Goal: Task Accomplishment & Management: Complete application form

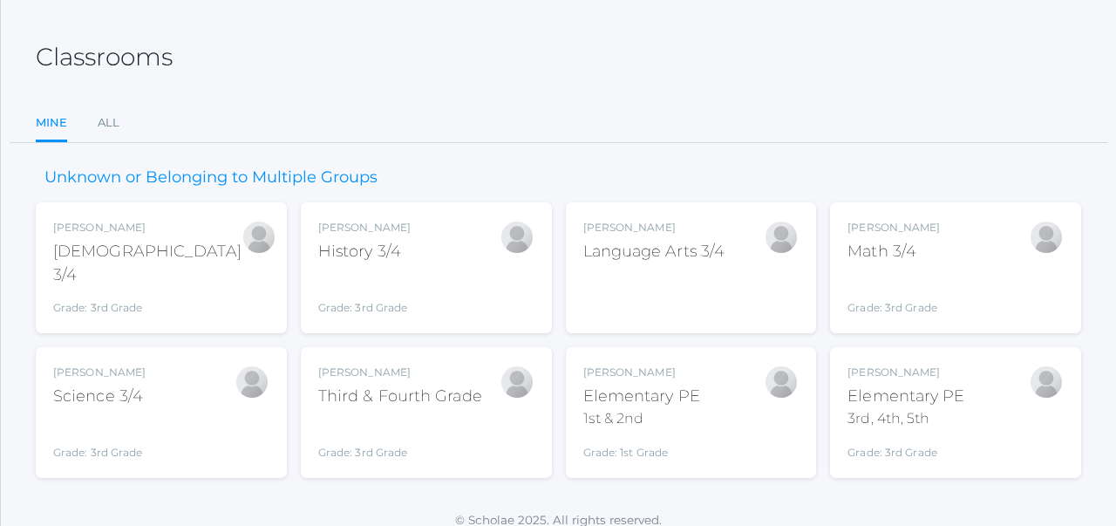
scroll to position [81, 0]
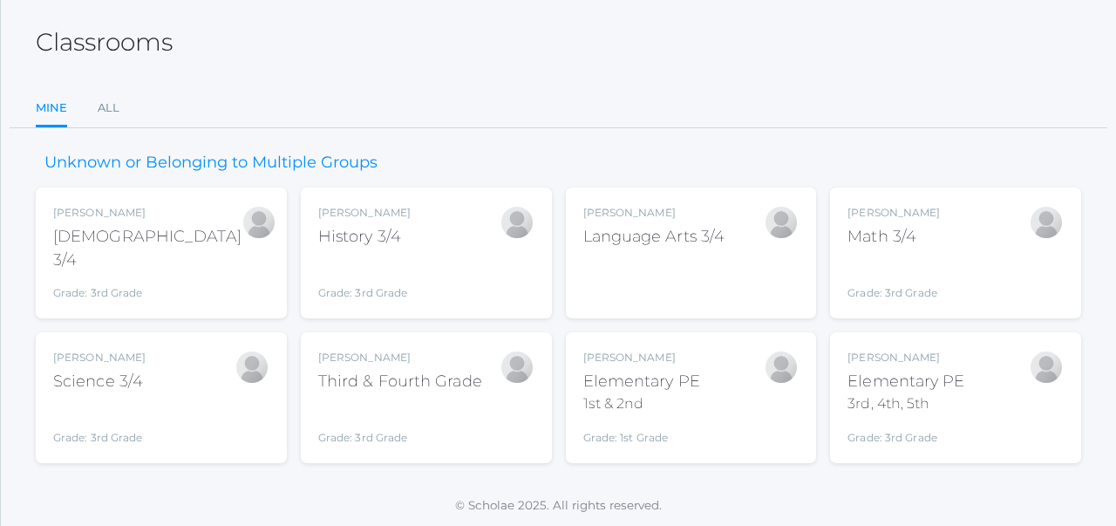
click at [111, 233] on div "[DEMOGRAPHIC_DATA] 3/4" at bounding box center [147, 248] width 188 height 47
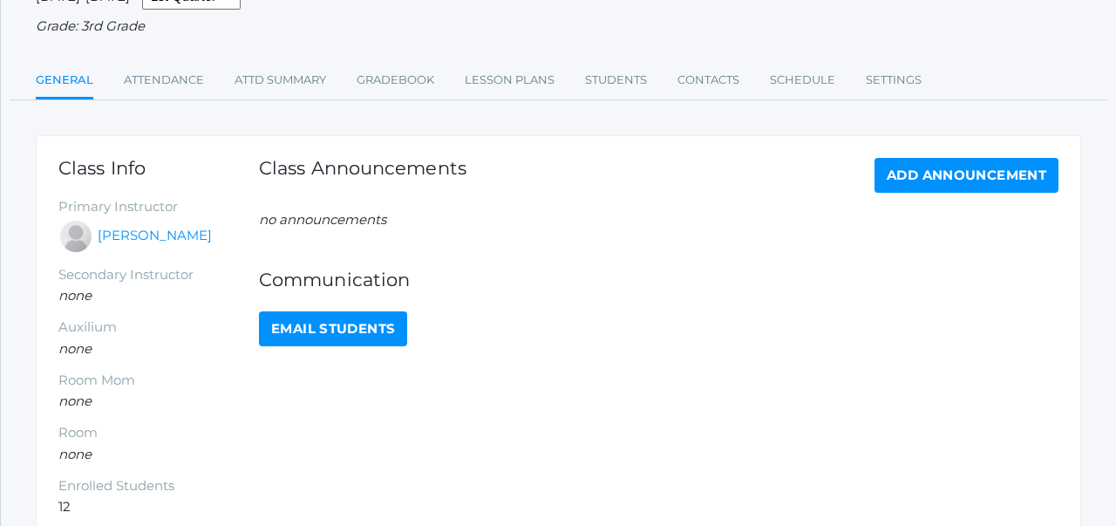
scroll to position [168, 0]
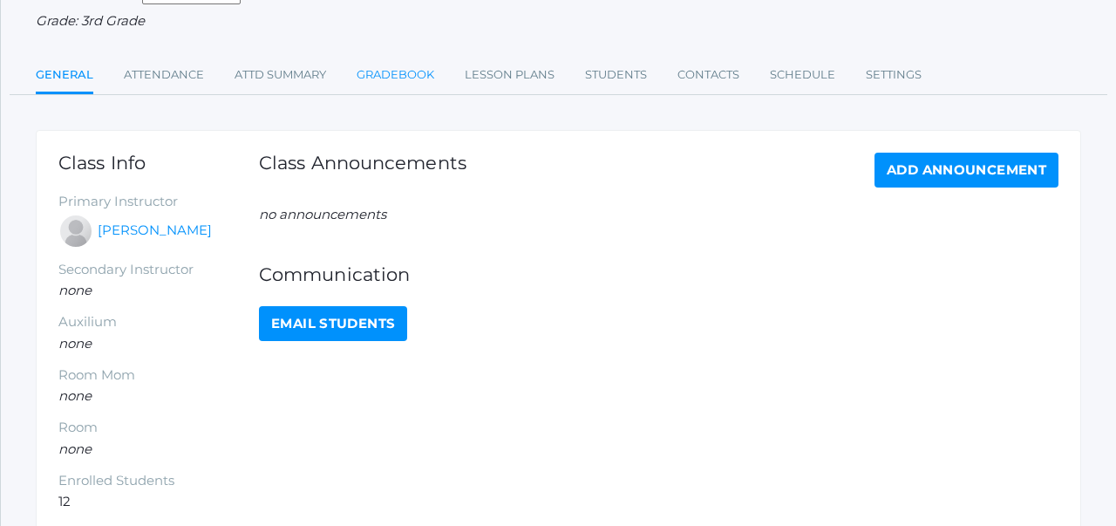
click at [396, 78] on link "Gradebook" at bounding box center [396, 75] width 78 height 35
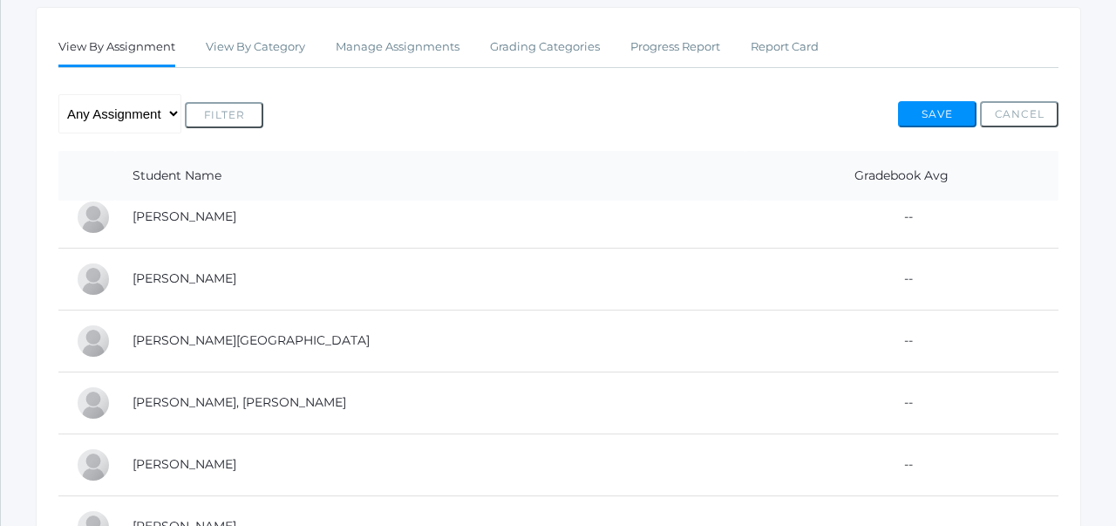
scroll to position [16, 0]
click at [420, 44] on link "Manage Assignments" at bounding box center [398, 47] width 124 height 35
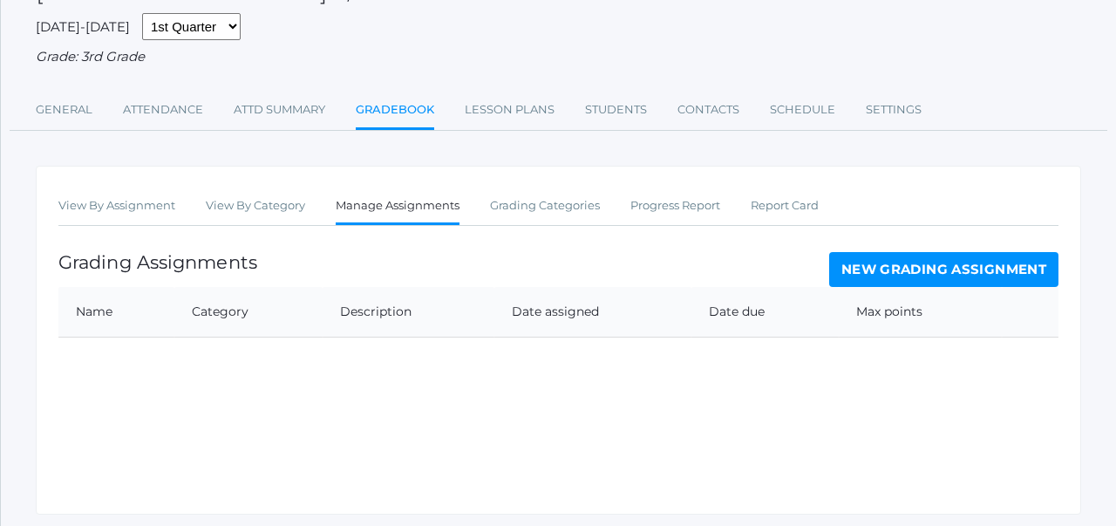
scroll to position [184, 0]
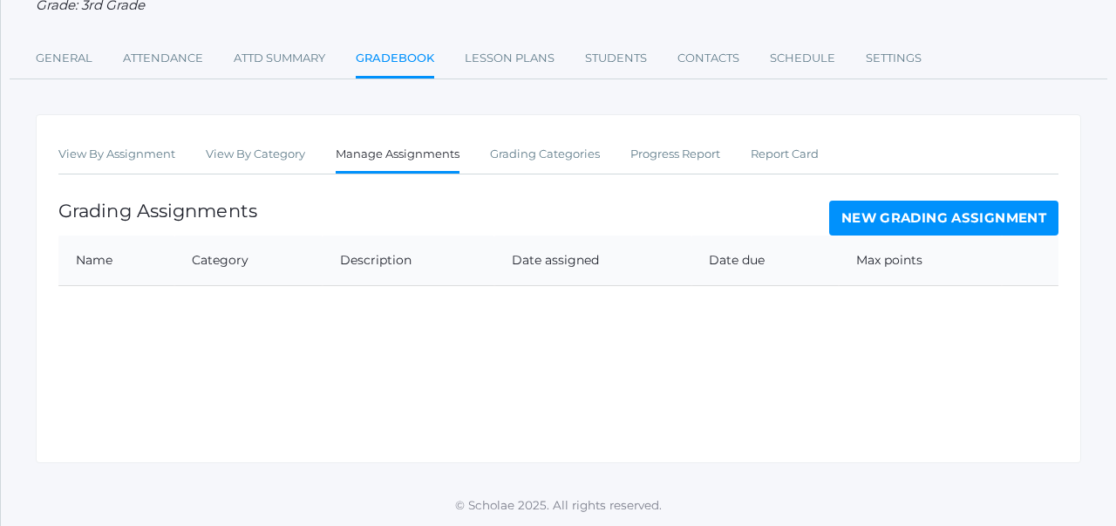
click at [861, 216] on link "New Grading Assignment" at bounding box center [943, 218] width 229 height 35
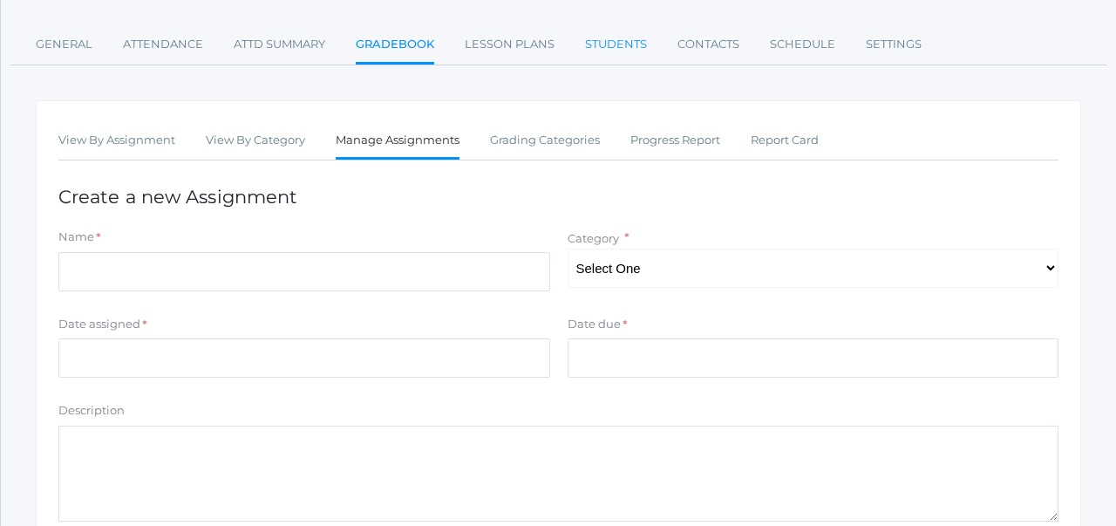
scroll to position [202, 0]
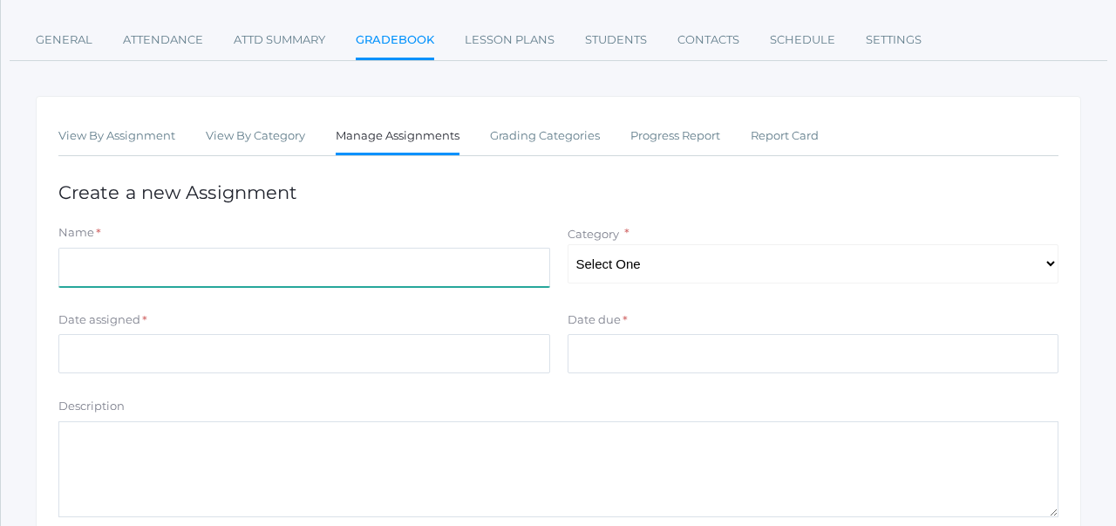
click at [464, 249] on input "Name" at bounding box center [304, 267] width 492 height 39
click at [80, 271] on input "PArticipation" at bounding box center [304, 267] width 492 height 39
type input "Participation"
click at [640, 264] on select "Select One Assignments Participation/Practice" at bounding box center [814, 263] width 492 height 39
select select "1172"
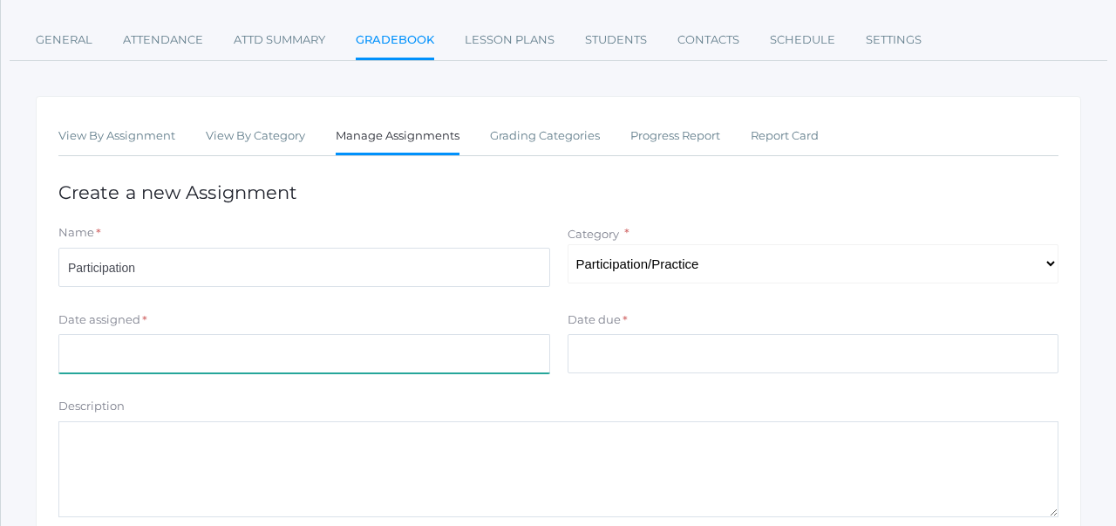
click at [407, 351] on input "Date assigned" at bounding box center [304, 353] width 492 height 39
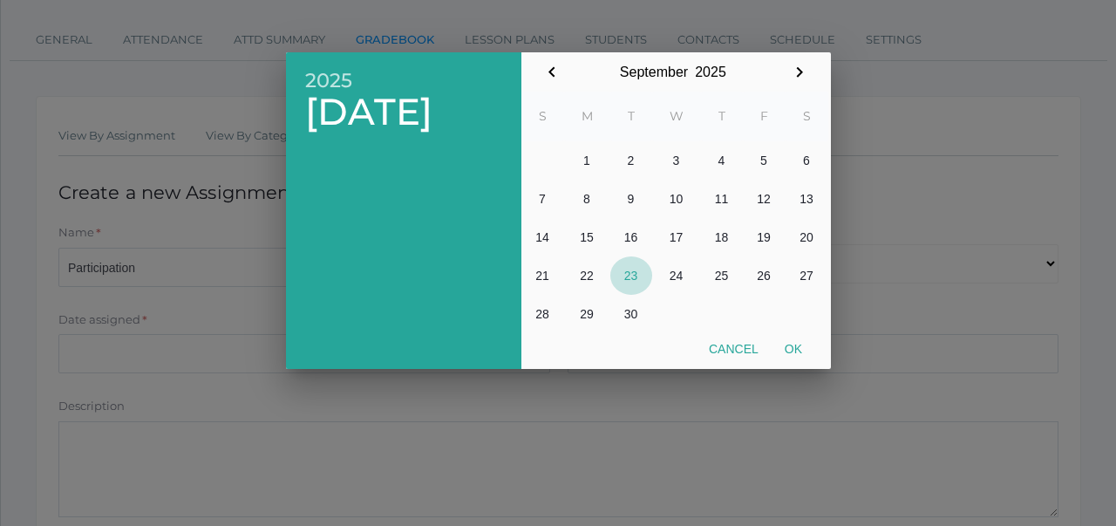
click at [638, 275] on button "23" at bounding box center [631, 275] width 42 height 38
click at [801, 349] on button "Ok" at bounding box center [794, 348] width 44 height 31
type input "[DATE]"
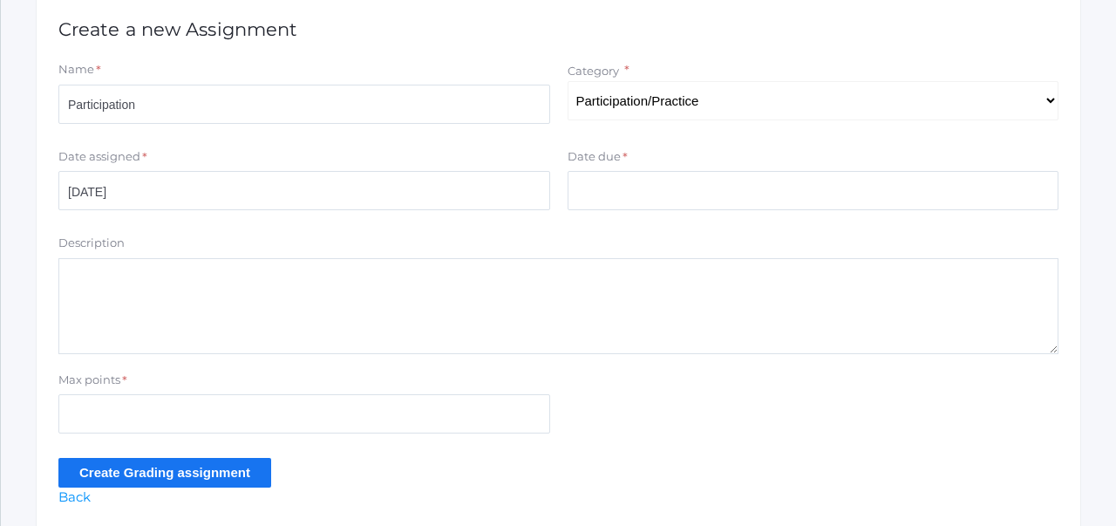
scroll to position [367, 0]
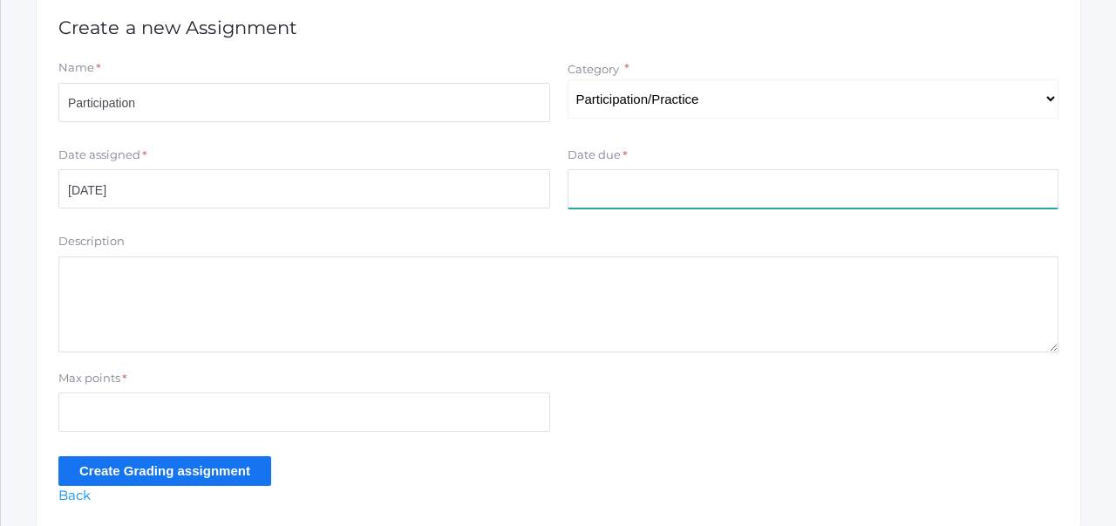
click at [620, 191] on input "Date due" at bounding box center [814, 188] width 492 height 39
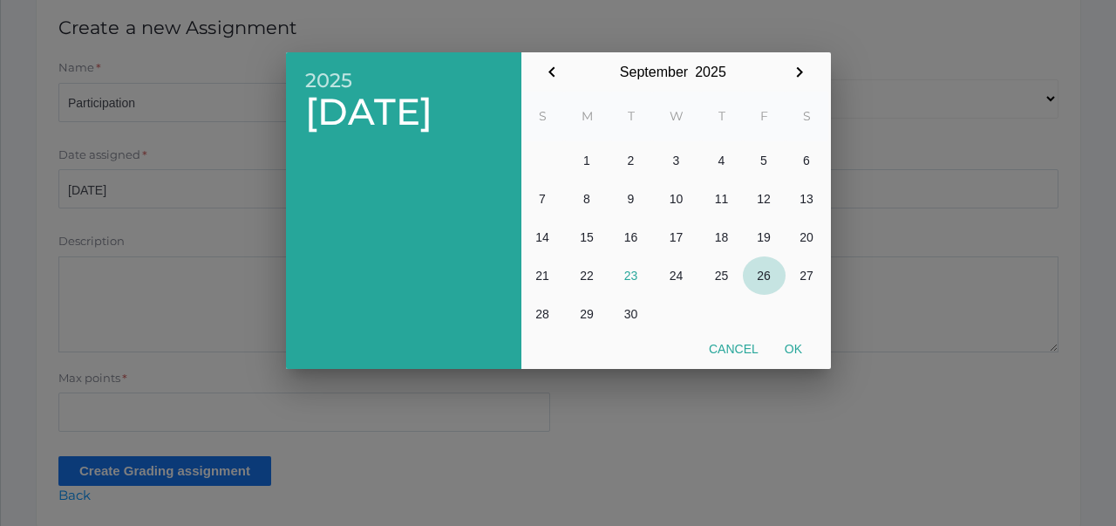
click at [764, 271] on button "26" at bounding box center [764, 275] width 43 height 38
click at [801, 347] on button "Ok" at bounding box center [794, 348] width 44 height 31
type input "2025-09-26"
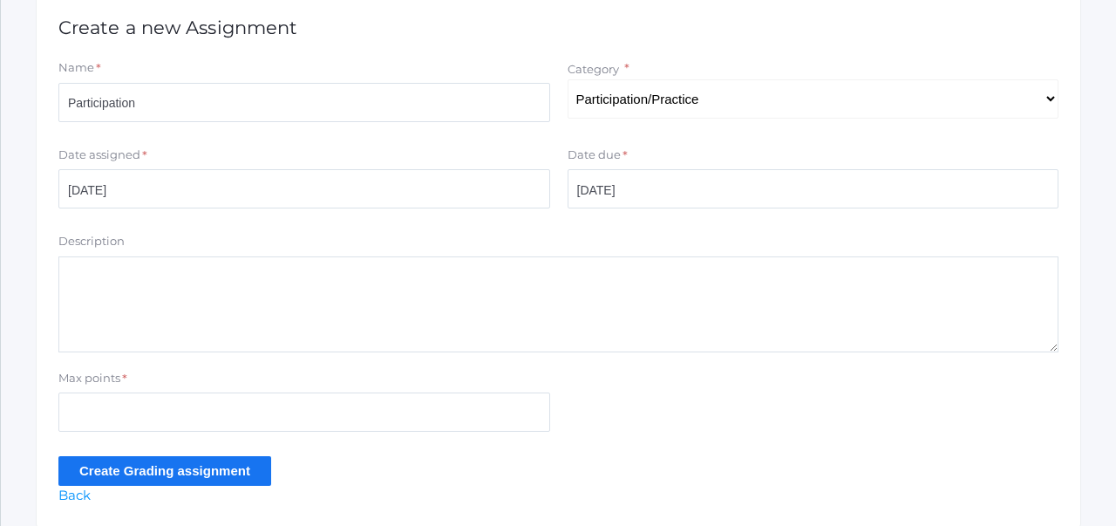
click at [459, 279] on textarea "Description" at bounding box center [558, 304] width 1000 height 96
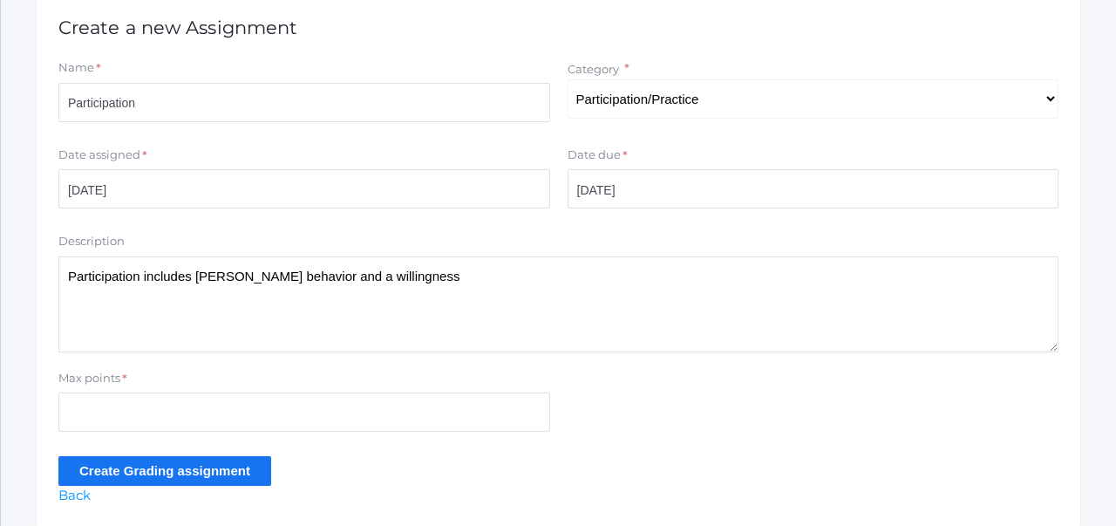
click at [203, 275] on textarea "Participation includes poper behavior and a willingness" at bounding box center [558, 304] width 1000 height 96
click at [445, 281] on textarea "Participation includes rpoper behavior and a willingness" at bounding box center [558, 304] width 1000 height 96
click at [204, 278] on textarea "Participation includes rpoper behavior and a willingness" at bounding box center [558, 304] width 1000 height 96
click at [411, 275] on textarea "Participation includes proper behavior and a willingness" at bounding box center [558, 304] width 1000 height 96
type textarea "Participation includes proper behavior and a willingness to answer/ask question…"
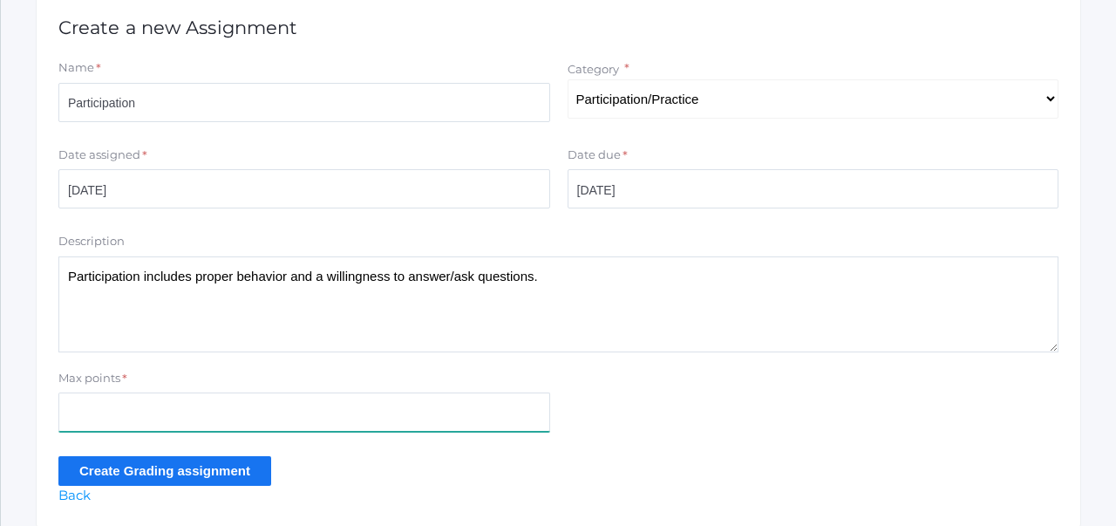
click at [197, 406] on input "Max points" at bounding box center [304, 411] width 492 height 39
type input "1"
type input "40"
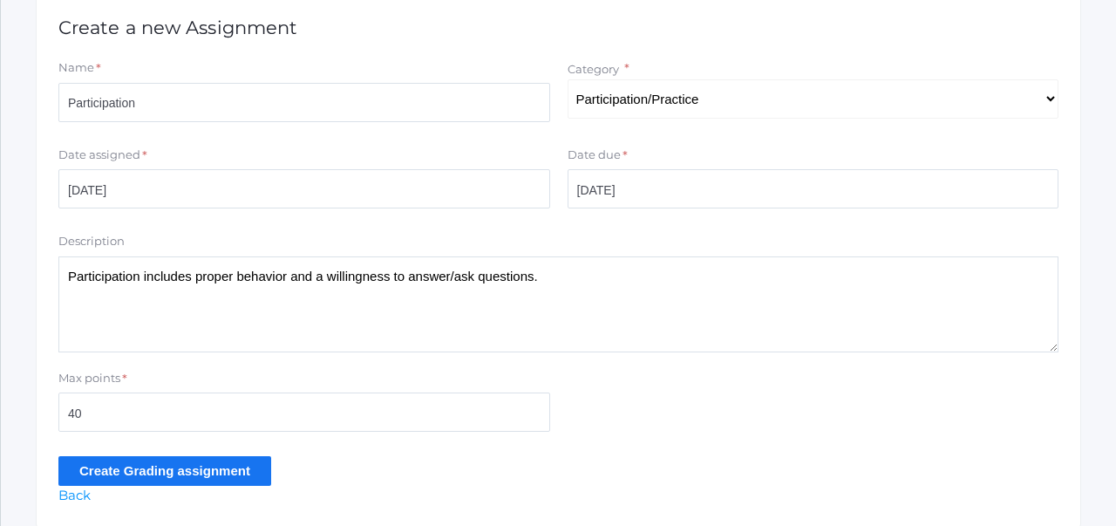
click at [705, 402] on div "Max points * 40" at bounding box center [558, 405] width 1017 height 70
click at [370, 287] on textarea "Participation includes proper behavior and a willingness to answer/ask question…" at bounding box center [558, 304] width 1000 height 96
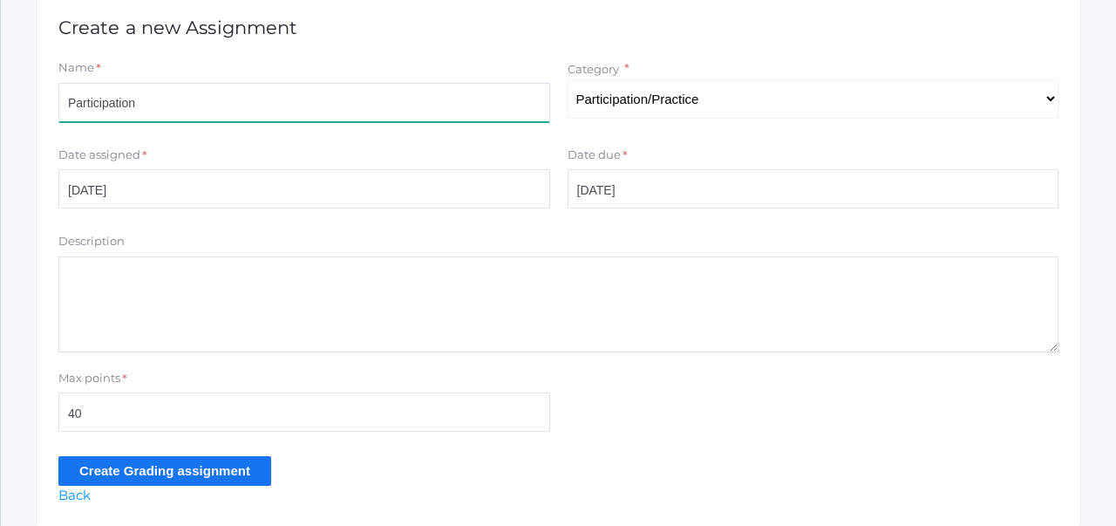
click at [249, 110] on input "Participation" at bounding box center [304, 102] width 492 height 39
click at [142, 105] on input "Participation 9/23" at bounding box center [304, 102] width 492 height 39
type input "Participation Week 9/23"
click at [201, 474] on input "Create Grading assignment" at bounding box center [164, 470] width 213 height 29
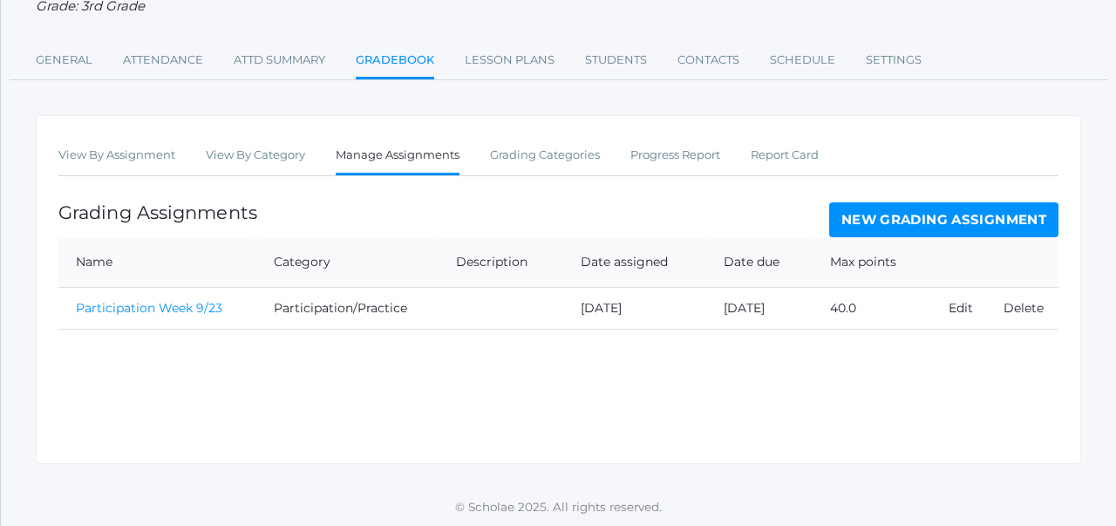
scroll to position [225, 0]
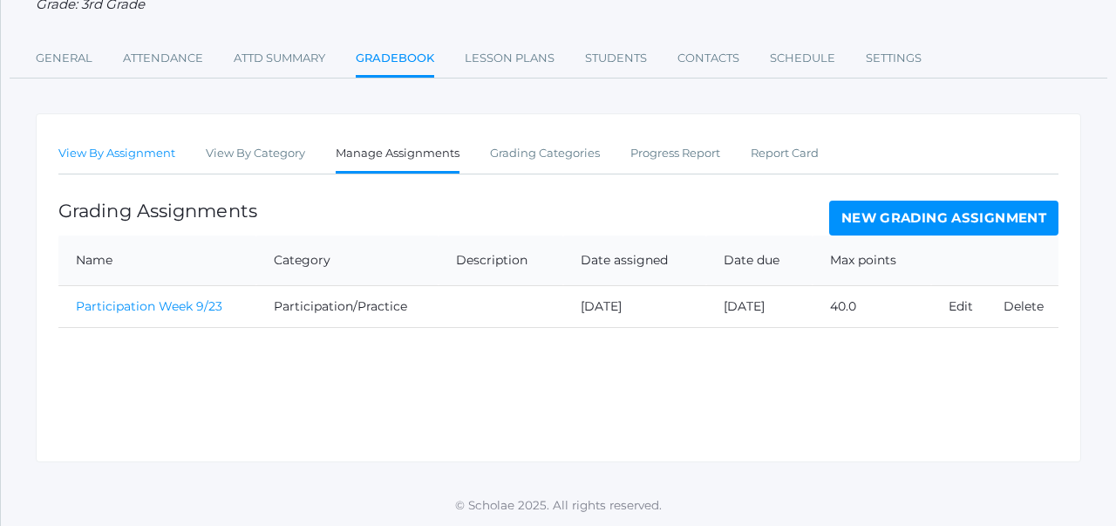
click at [153, 165] on link "View By Assignment" at bounding box center [116, 153] width 117 height 35
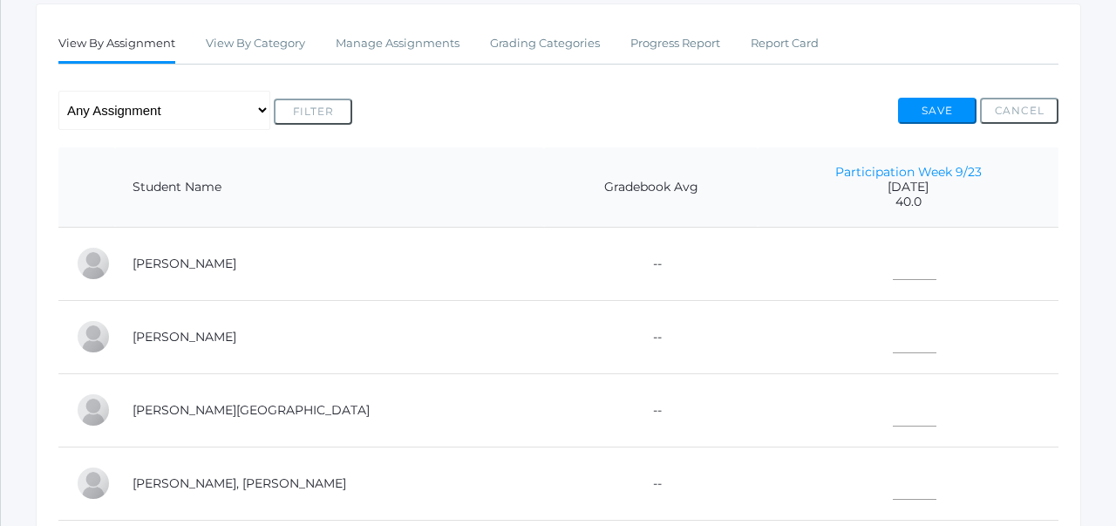
scroll to position [294, 0]
click at [415, 51] on link "Manage Assignments" at bounding box center [398, 44] width 124 height 35
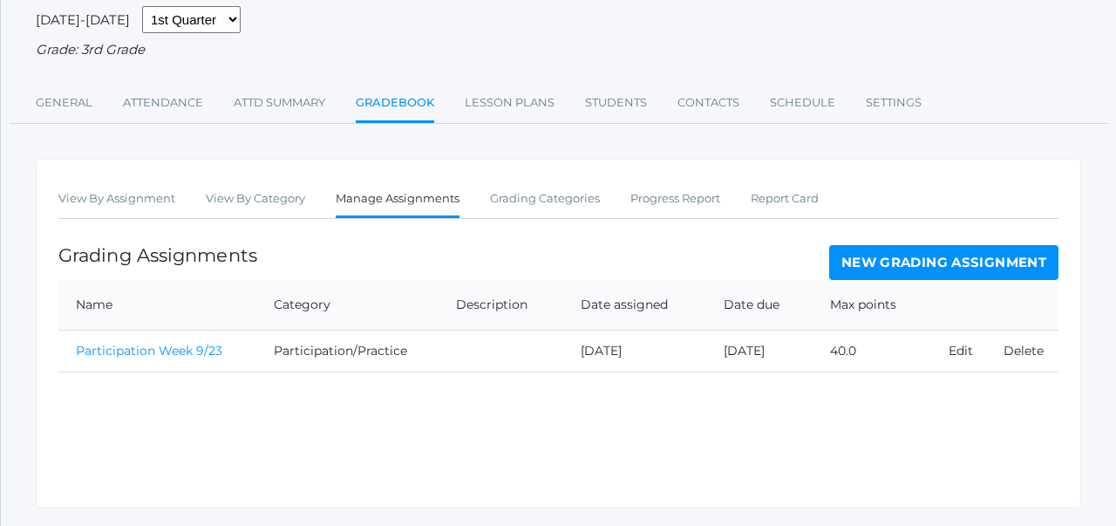
scroll to position [145, 0]
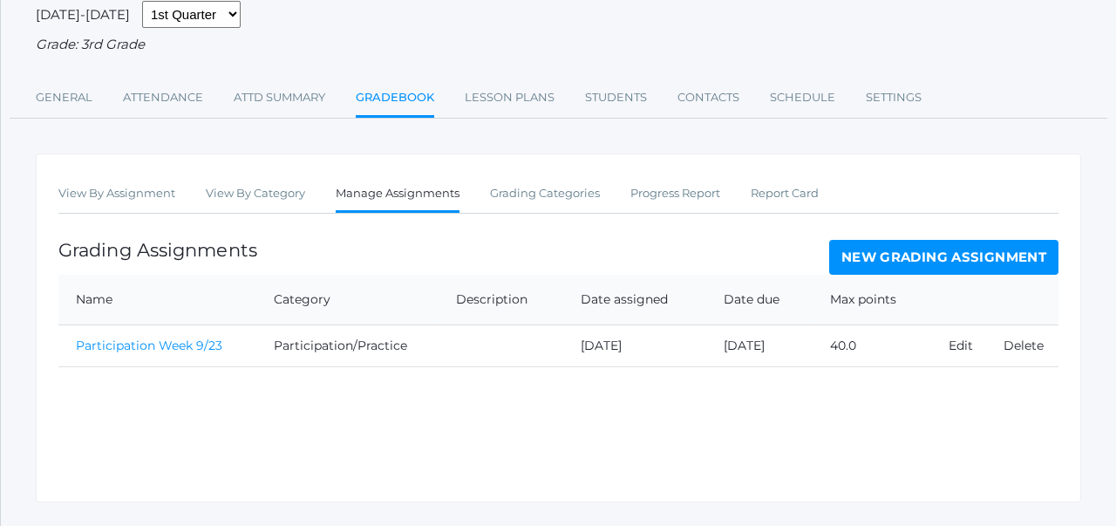
click at [847, 255] on link "New Grading Assignment" at bounding box center [943, 257] width 229 height 35
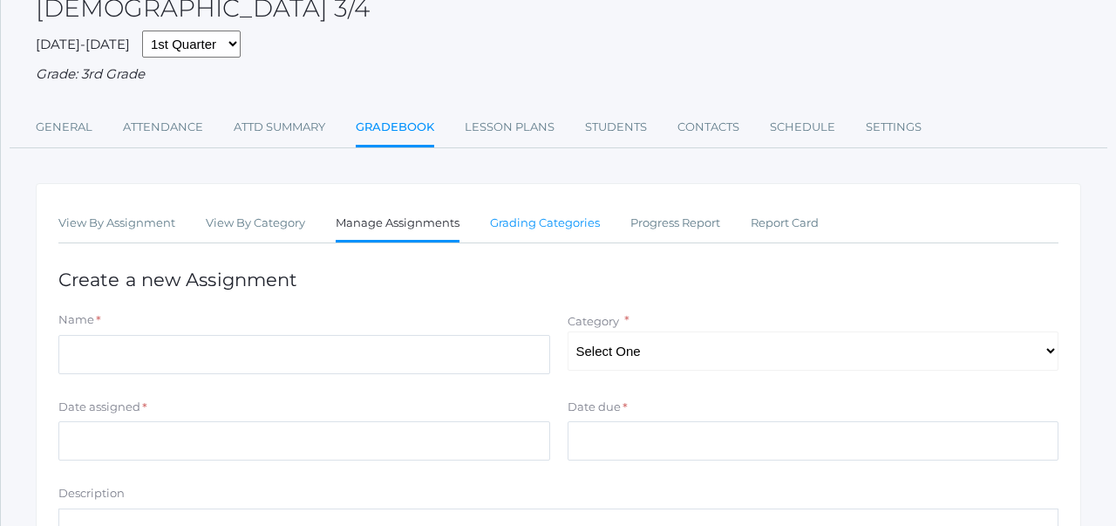
scroll to position [126, 0]
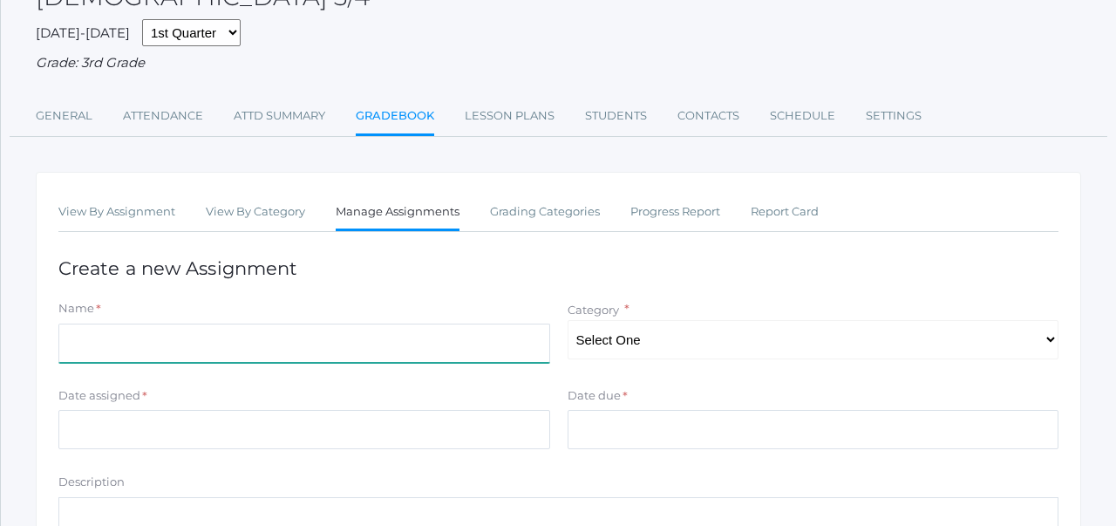
click at [479, 344] on input "Name" at bounding box center [304, 342] width 492 height 39
type input "Psalm 20:7 Drawing/Writing"
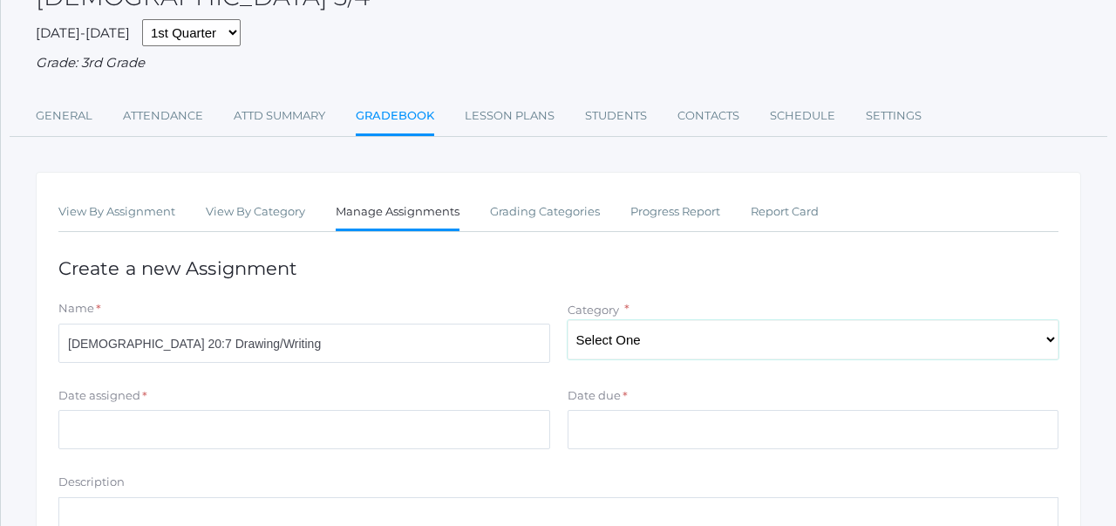
click at [606, 341] on select "Select One Assignments Participation/Practice" at bounding box center [814, 339] width 492 height 39
select select "1173"
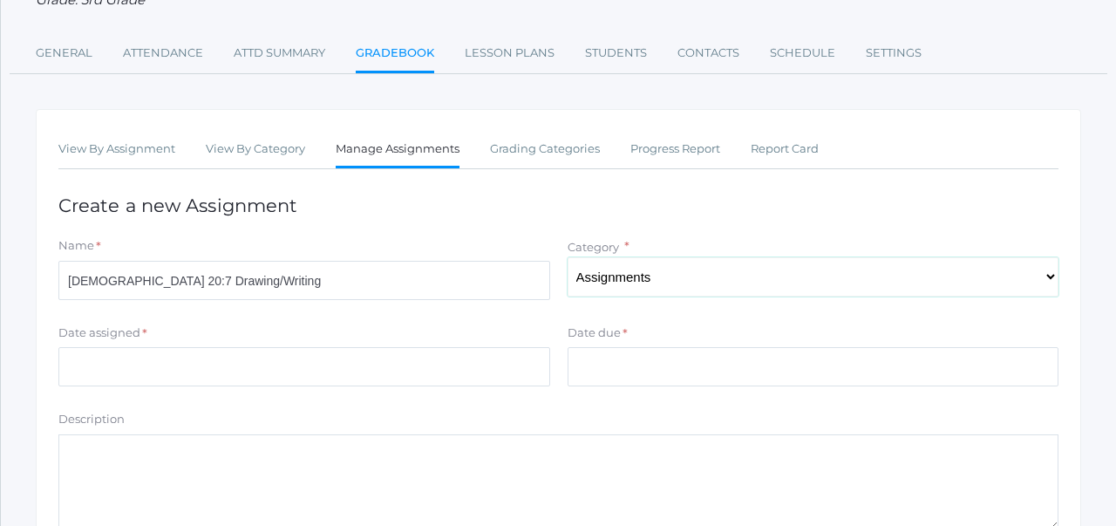
scroll to position [221, 0]
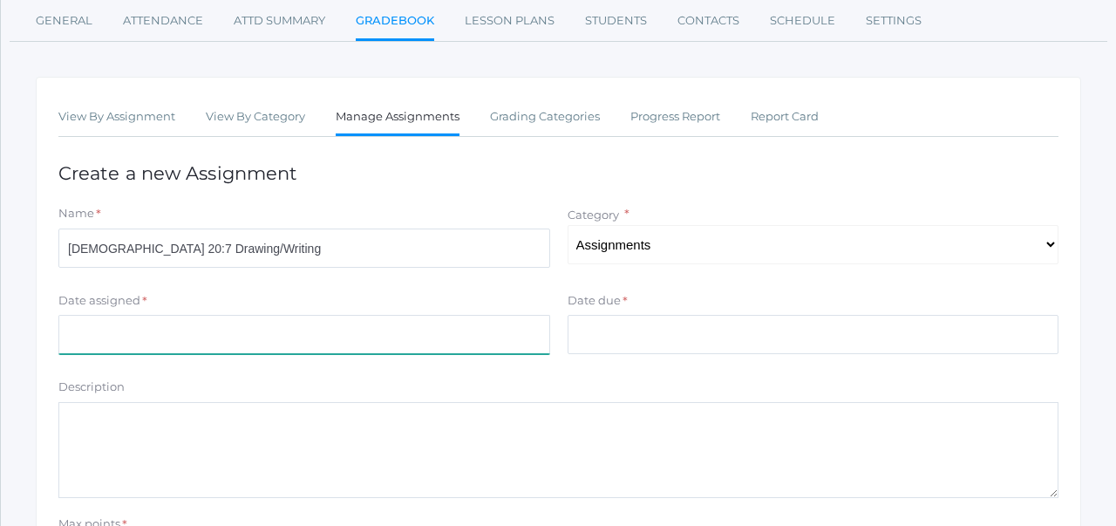
click at [465, 334] on input "Date assigned" at bounding box center [304, 334] width 492 height 39
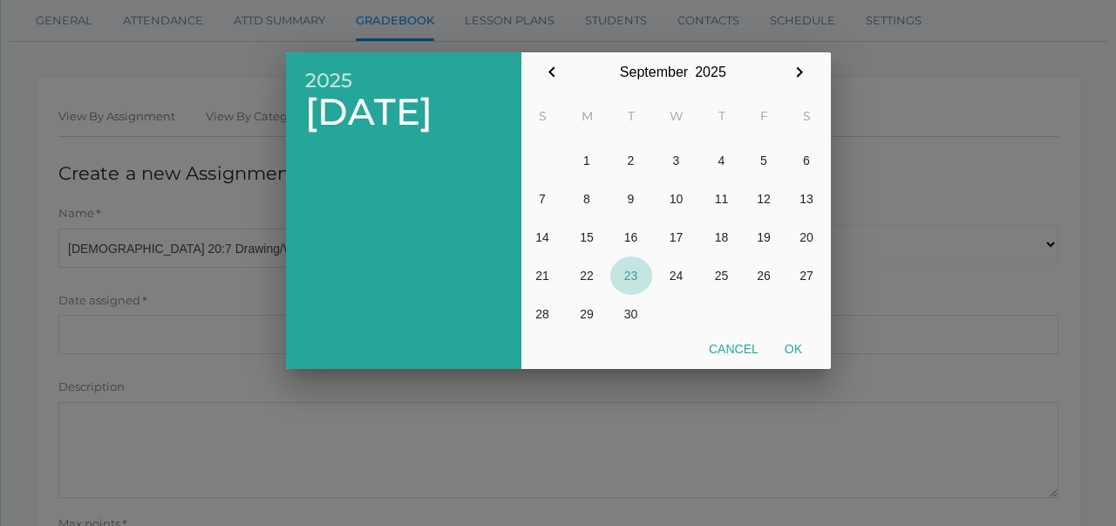
click at [626, 262] on button "23" at bounding box center [631, 275] width 42 height 38
click at [759, 274] on button "26" at bounding box center [764, 275] width 43 height 38
click at [636, 272] on button "23" at bounding box center [631, 275] width 42 height 38
click at [792, 348] on button "Ok" at bounding box center [794, 348] width 44 height 31
type input "[DATE]"
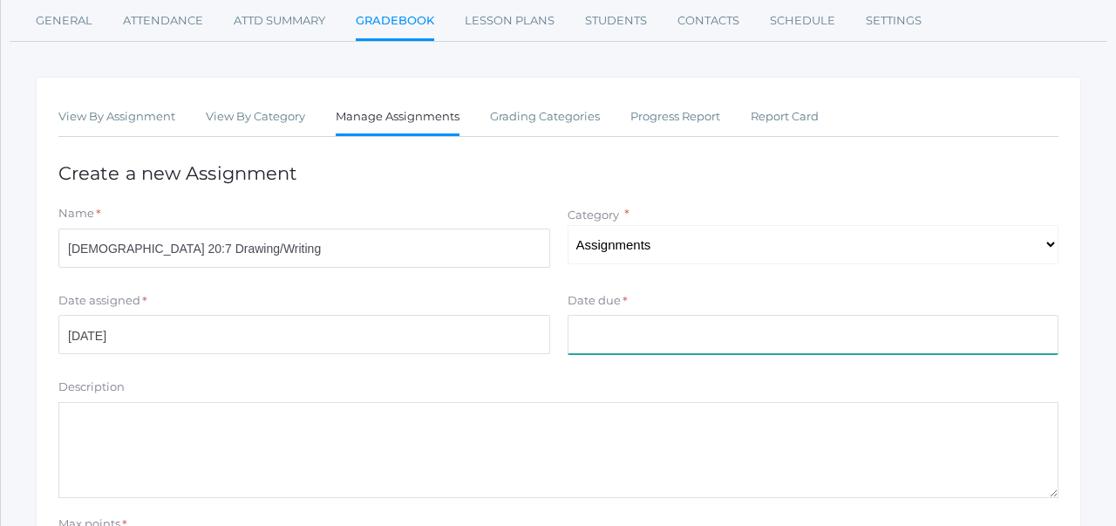
click at [732, 344] on input "Date due" at bounding box center [814, 334] width 492 height 39
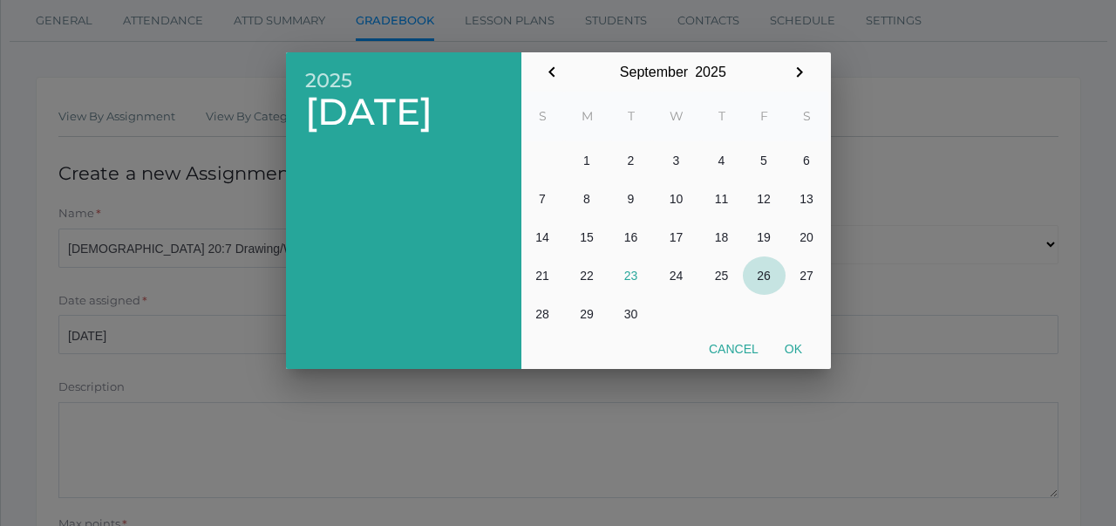
click at [758, 270] on button "26" at bounding box center [764, 275] width 43 height 38
click at [796, 345] on button "Ok" at bounding box center [794, 348] width 44 height 31
type input "2025-09-26"
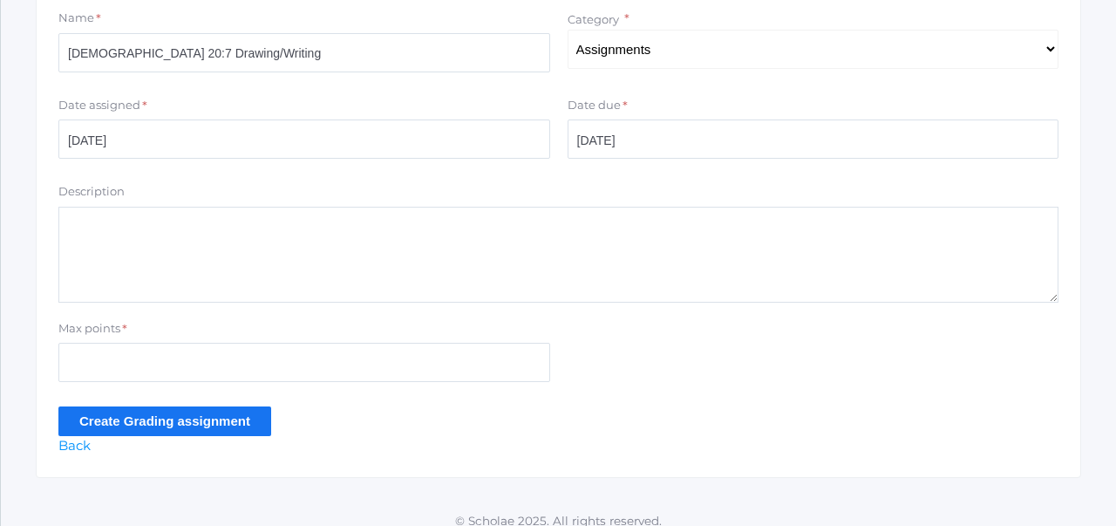
scroll to position [432, 0]
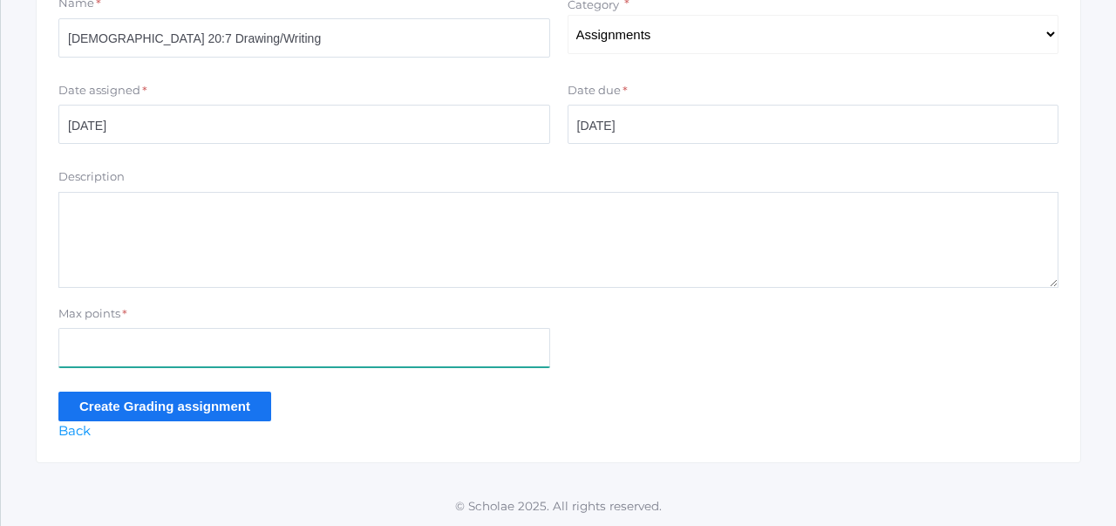
click at [260, 356] on input "Max points" at bounding box center [304, 347] width 492 height 39
type input "10"
click at [342, 400] on div "Create Grading assignment" at bounding box center [558, 405] width 1000 height 29
click at [251, 398] on input "Create Grading assignment" at bounding box center [164, 405] width 213 height 29
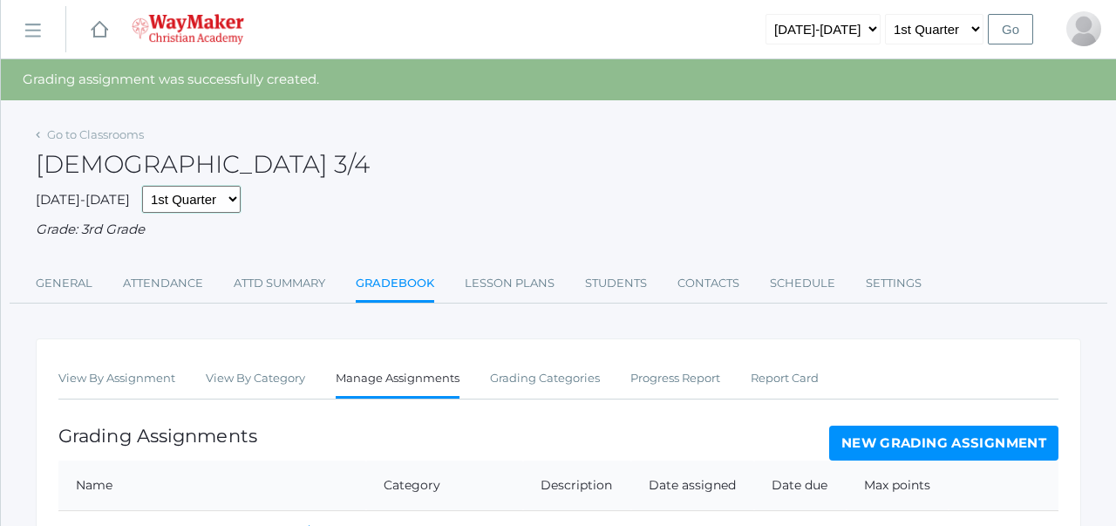
click at [204, 197] on select "1st Quarter 2nd Quarter 3rd Quarter 4th Quarter" at bounding box center [191, 199] width 99 height 27
click at [134, 135] on link "Go to Classrooms" at bounding box center [95, 134] width 97 height 14
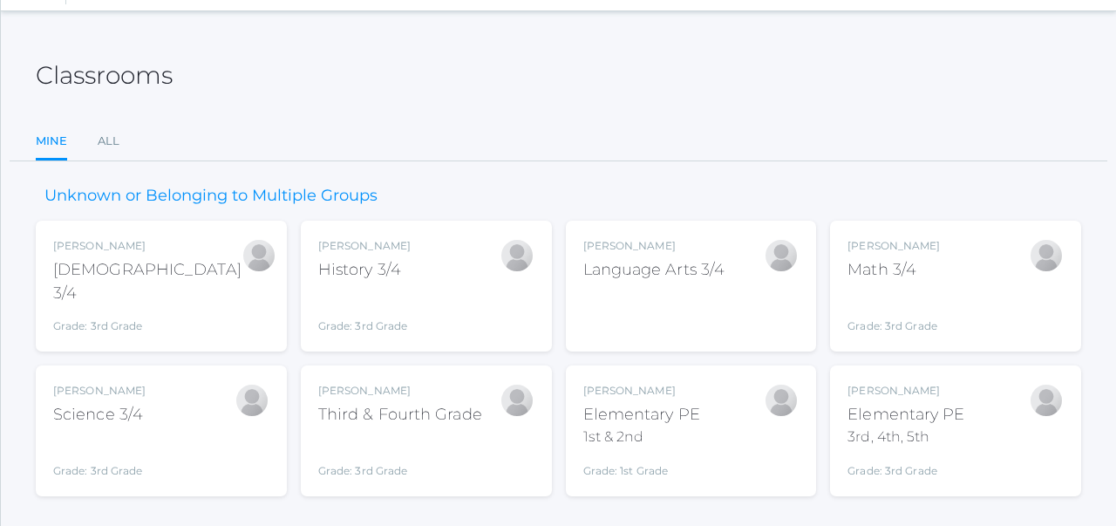
scroll to position [81, 0]
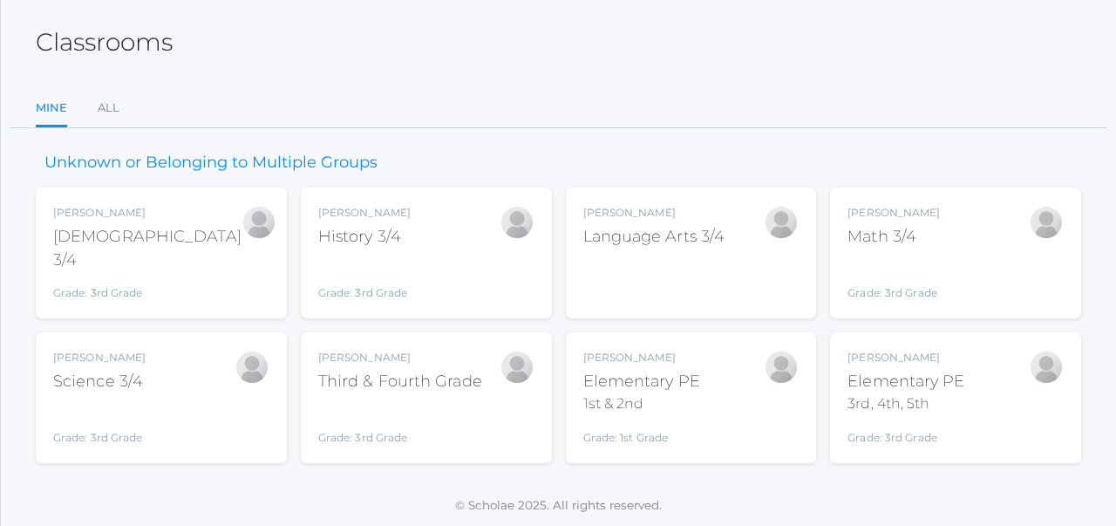
click at [438, 412] on div "Grade: 3rd Grade" at bounding box center [400, 422] width 164 height 45
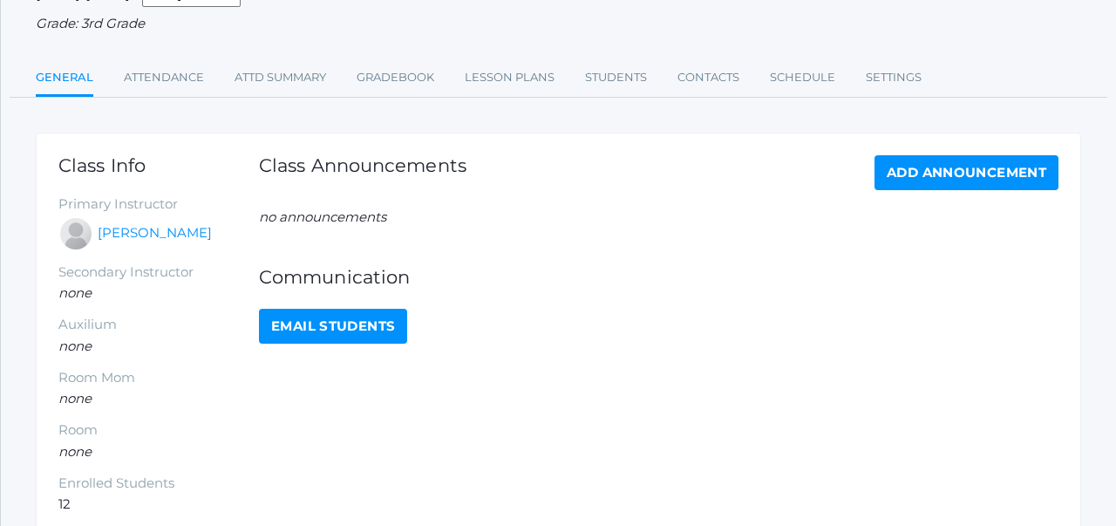
scroll to position [169, 0]
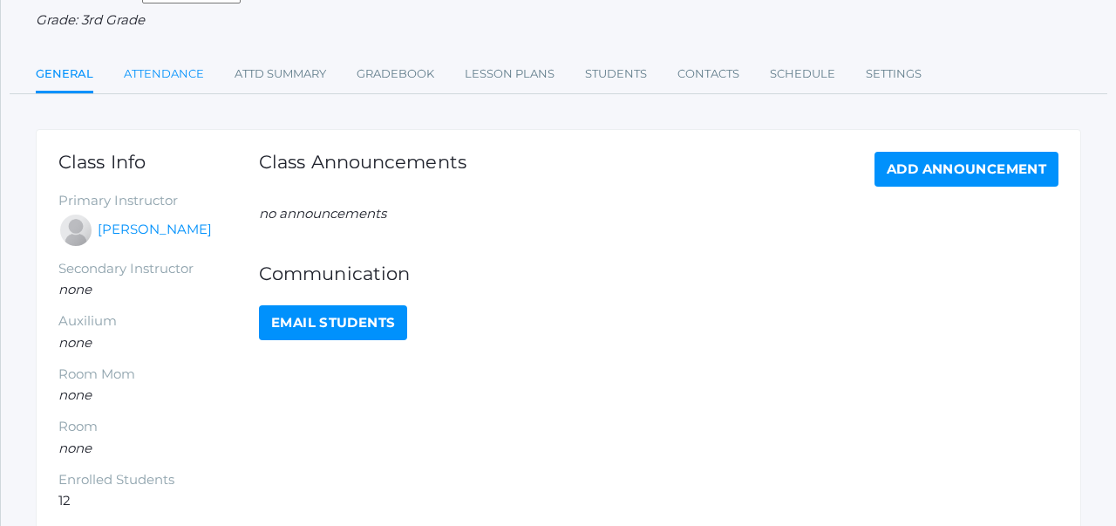
click at [187, 70] on link "Attendance" at bounding box center [164, 74] width 80 height 35
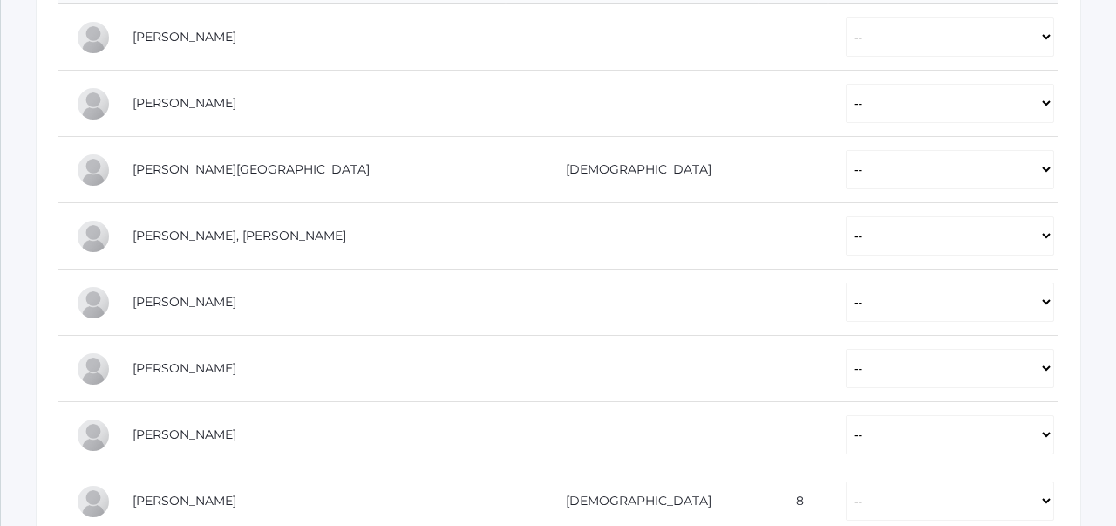
scroll to position [432, 0]
click at [846, 29] on select "-- Present Tardy Excused Tardy Unexcused Absent Excused Absent Unexcused" at bounding box center [950, 36] width 208 height 39
select select "P"
click at [846, 91] on select "-- Present Tardy Excused Tardy Unexcused Absent Excused Absent Unexcused" at bounding box center [950, 102] width 208 height 39
select select "P"
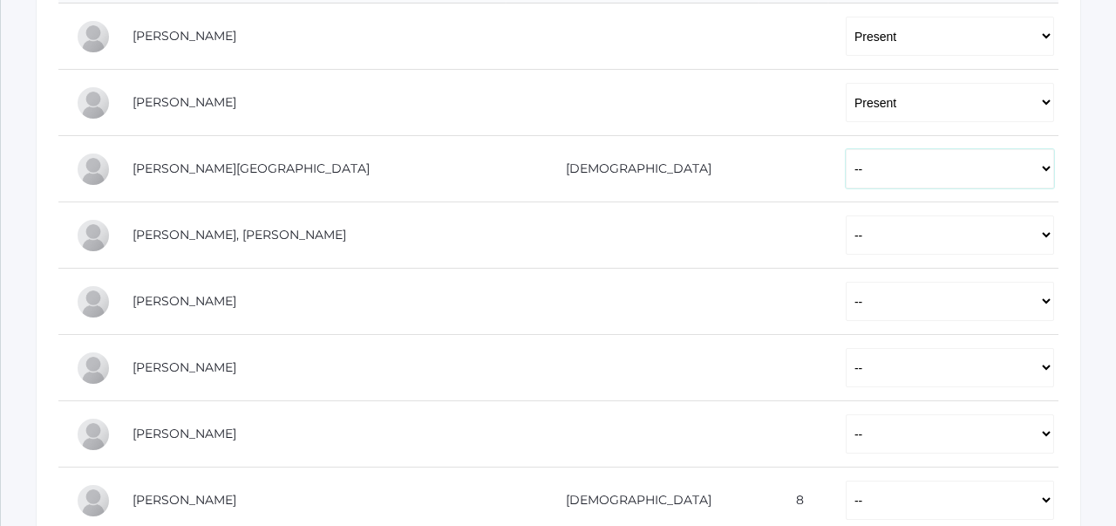
click at [846, 163] on select "-- Present Tardy Excused Tardy Unexcused Absent Excused Absent Unexcused" at bounding box center [950, 168] width 208 height 39
select select "P"
click at [846, 230] on select "-- Present Tardy Excused Tardy Unexcused Absent Excused Absent Unexcused" at bounding box center [950, 234] width 208 height 39
select select "P"
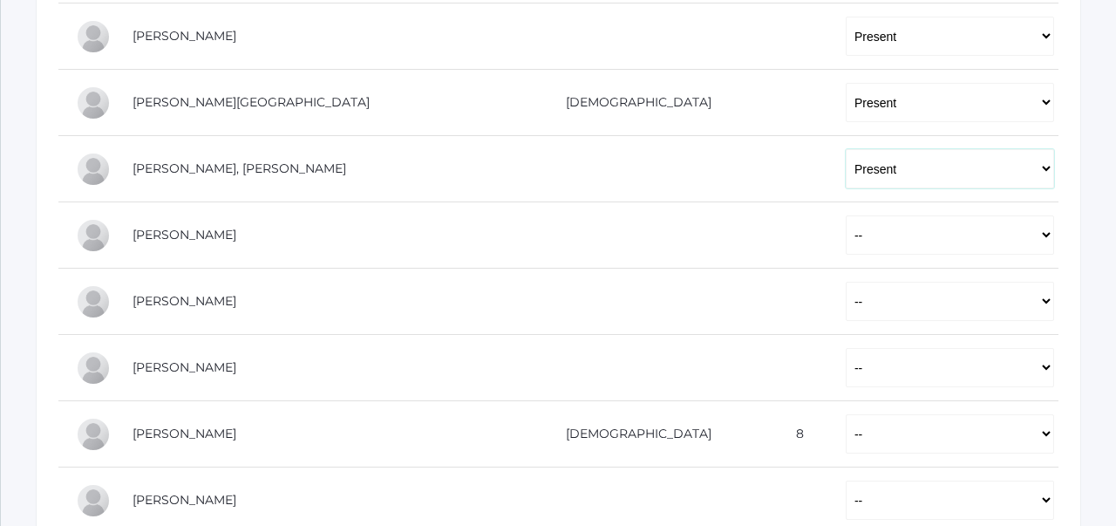
scroll to position [500, 0]
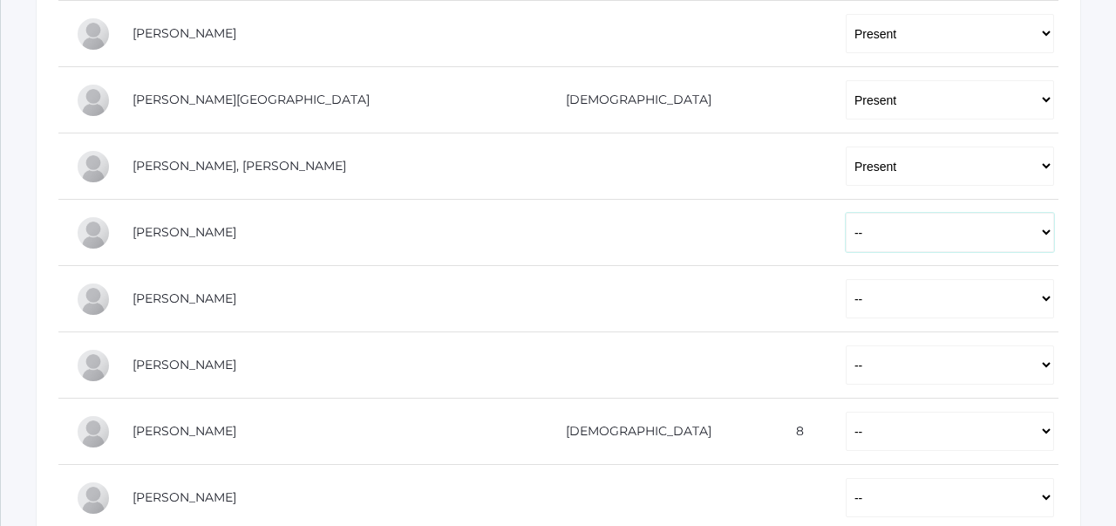
click at [846, 236] on select "-- Present Tardy Excused Tardy Unexcused Absent Excused Absent Unexcused" at bounding box center [950, 232] width 208 height 39
select select "P"
click at [846, 313] on select "-- Present Tardy Excused Tardy Unexcused Absent Excused Absent Unexcused" at bounding box center [950, 298] width 208 height 39
select select "P"
click at [846, 369] on select "-- Present Tardy Excused Tardy Unexcused Absent Excused Absent Unexcused" at bounding box center [950, 364] width 208 height 39
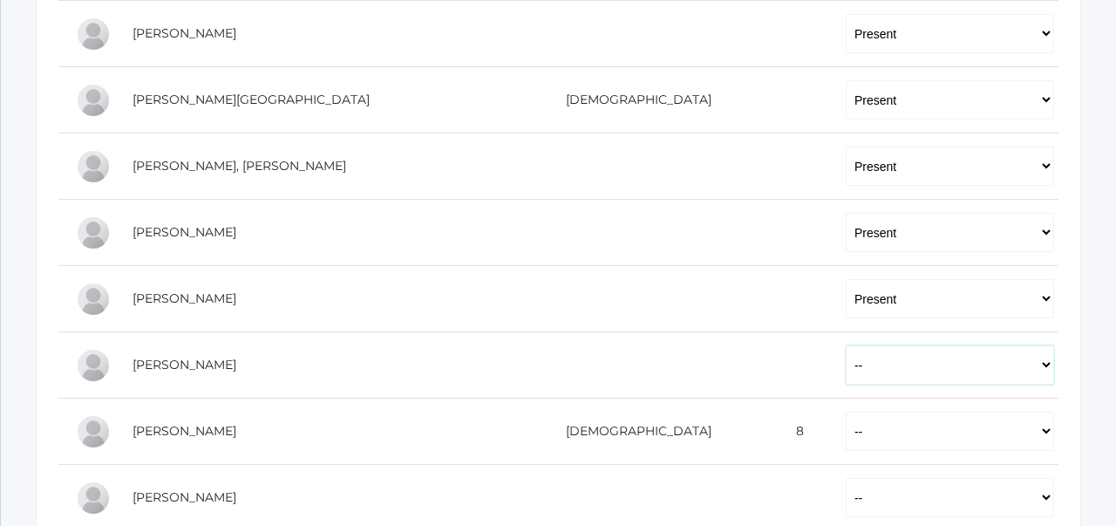
select select "P"
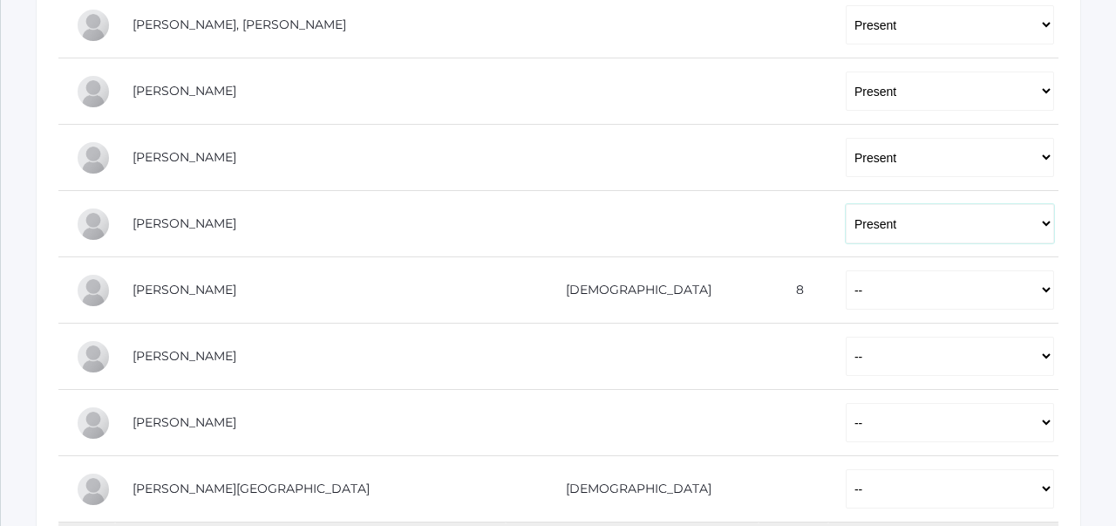
scroll to position [646, 0]
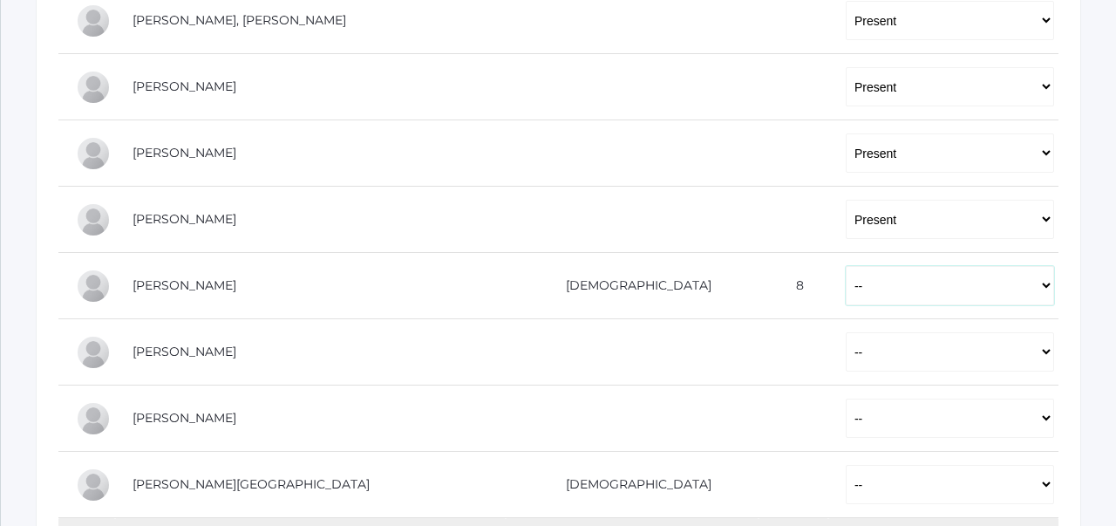
click at [846, 290] on select "-- Present Tardy Excused Tardy Unexcused Absent Excused Absent Unexcused" at bounding box center [950, 285] width 208 height 39
select select "P"
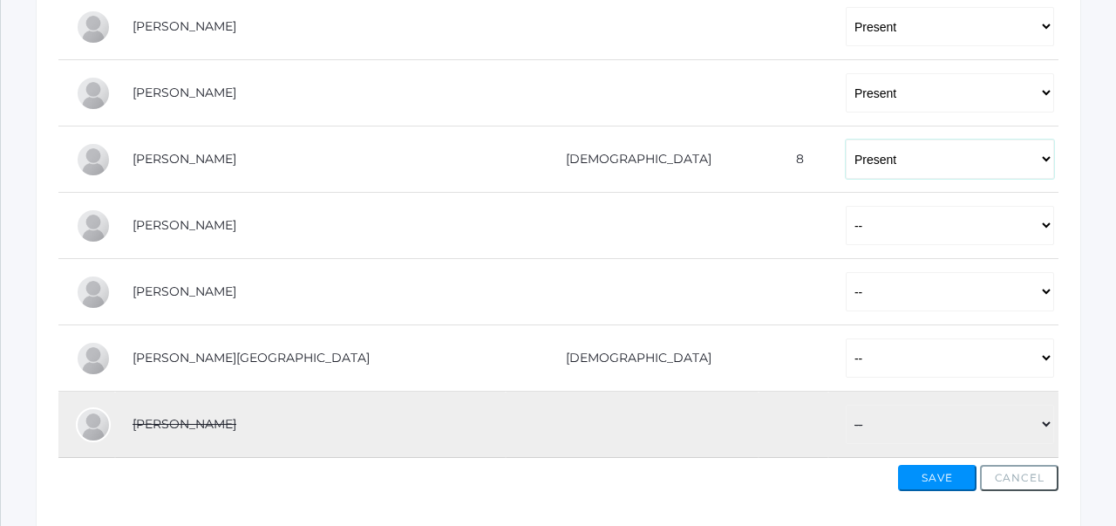
scroll to position [774, 0]
click at [846, 228] on select "-- Present Tardy Excused Tardy Unexcused Absent Excused Absent Unexcused" at bounding box center [950, 223] width 208 height 39
select select "P"
click at [846, 282] on select "-- Present Tardy Excused Tardy Unexcused Absent Excused Absent Unexcused" at bounding box center [950, 289] width 208 height 39
select select "P"
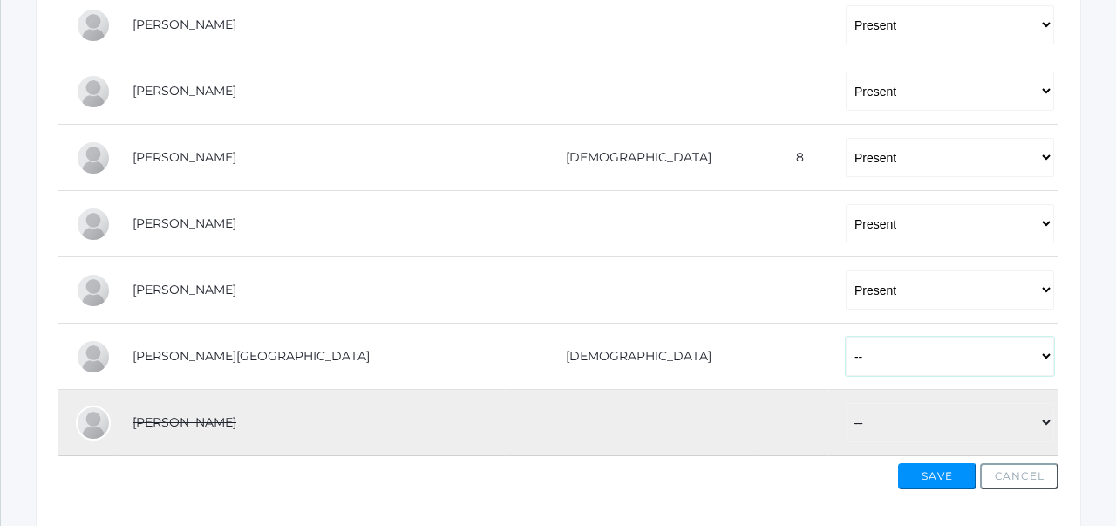
click at [846, 354] on select "-- Present Tardy Excused Tardy Unexcused Absent Excused Absent Unexcused" at bounding box center [950, 356] width 208 height 39
select select "P"
click at [929, 475] on button "Save" at bounding box center [937, 476] width 78 height 26
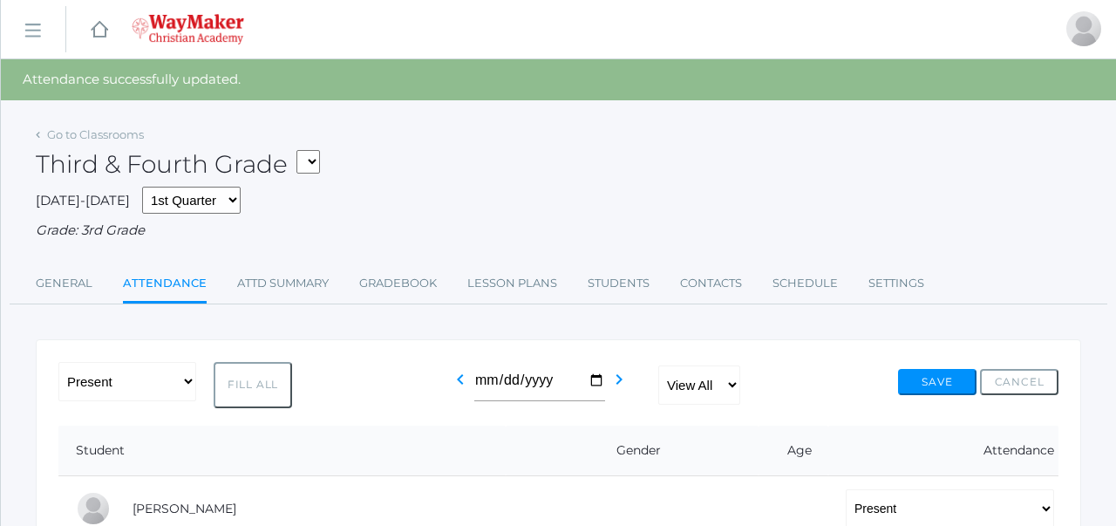
click at [309, 156] on select "03ELEM - Language Arts 3/4 03ELEM - History 3/4 03ELEM - Science 3/4 03ELEM - M…" at bounding box center [308, 162] width 24 height 24
